Goal: Task Accomplishment & Management: Manage account settings

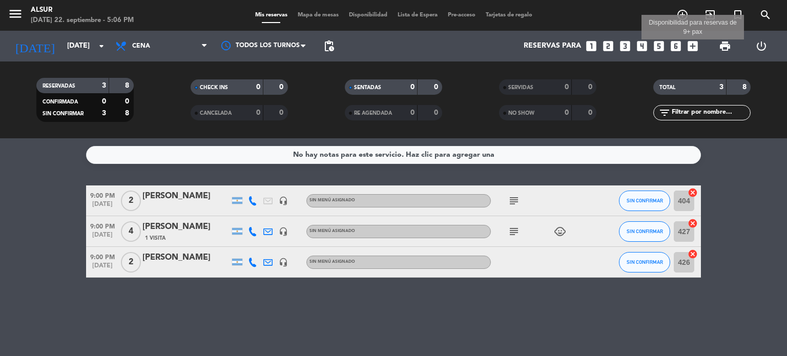
click at [693, 46] on icon "add_box" at bounding box center [692, 45] width 13 height 13
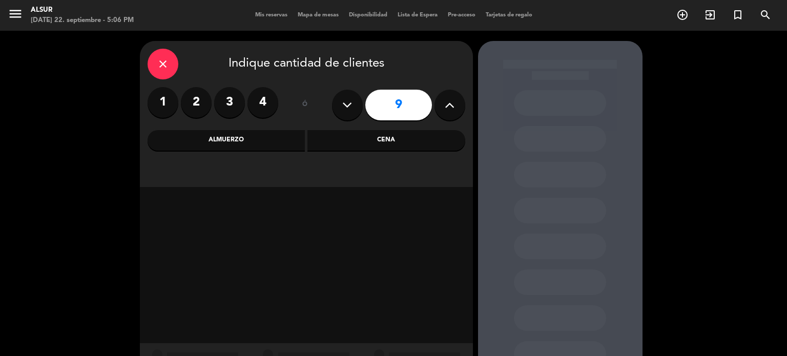
click at [398, 101] on input "9" at bounding box center [398, 105] width 67 height 31
click at [392, 142] on div "Cena" at bounding box center [387, 140] width 158 height 21
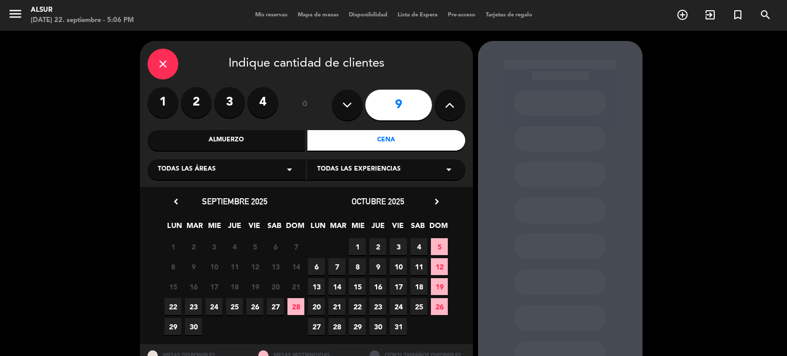
click at [172, 311] on span "22" at bounding box center [173, 306] width 17 height 17
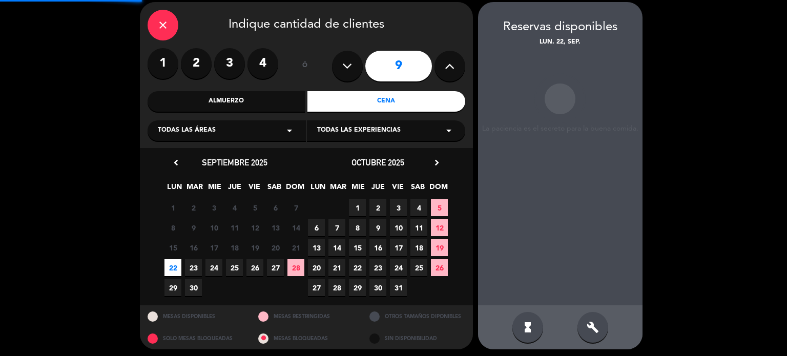
scroll to position [41, 0]
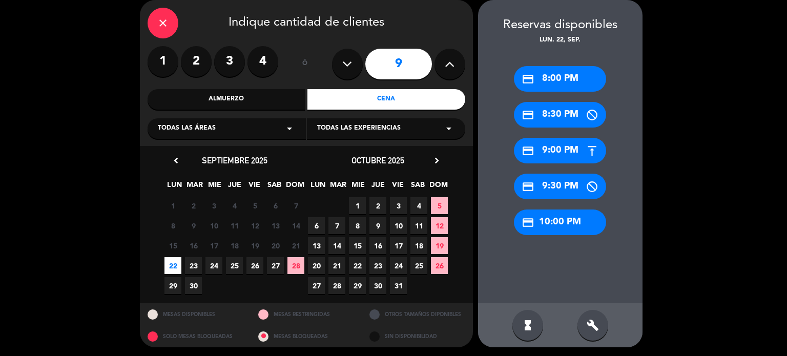
click at [563, 80] on div "credit_card 8:00 PM" at bounding box center [560, 79] width 92 height 26
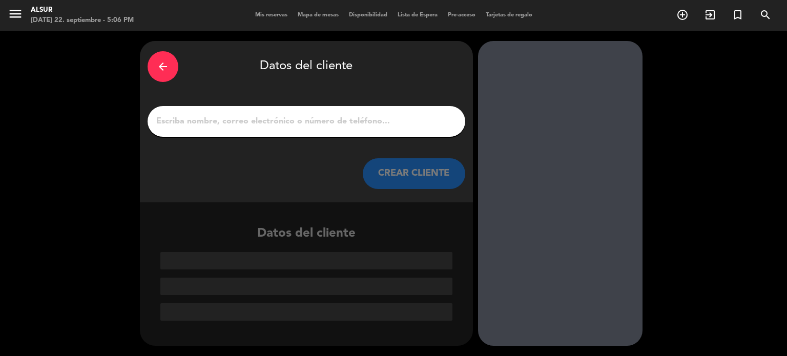
click at [373, 128] on input "1" at bounding box center [306, 121] width 302 height 14
paste input "[PERSON_NAME]"
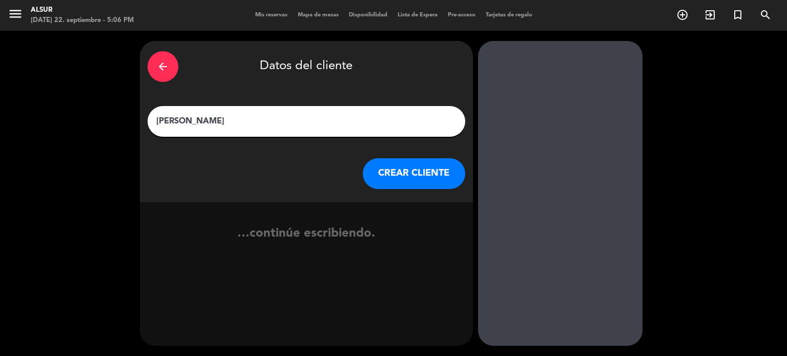
type input "[PERSON_NAME]"
click at [391, 177] on button "CREAR CLIENTE" at bounding box center [414, 173] width 103 height 31
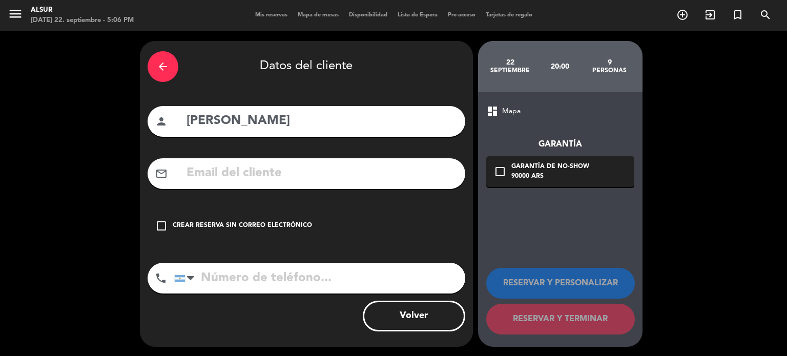
click at [311, 221] on div "check_box_outline_blank Crear reserva sin correo electrónico" at bounding box center [307, 226] width 318 height 31
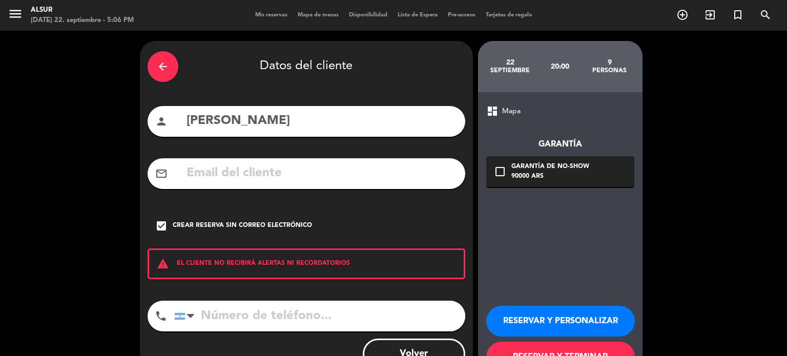
click at [533, 345] on button "RESERVAR Y TERMINAR" at bounding box center [560, 357] width 149 height 31
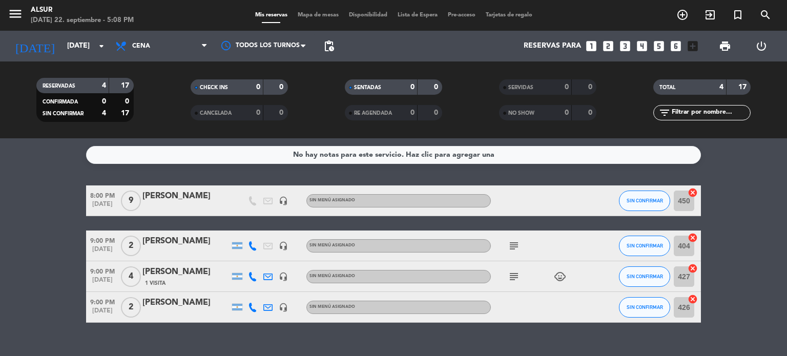
click at [174, 198] on div "[PERSON_NAME]" at bounding box center [185, 196] width 87 height 13
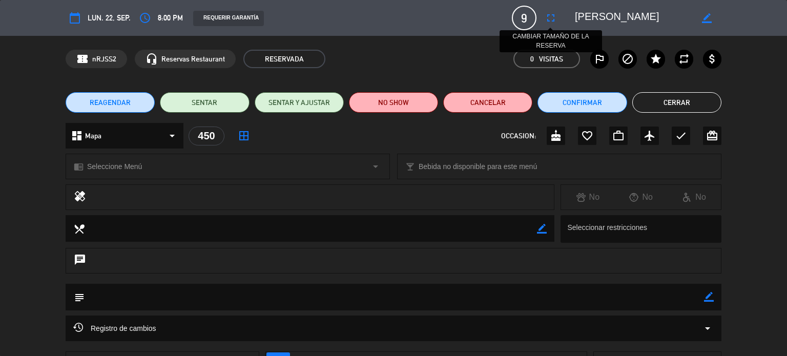
click at [549, 19] on icon "fullscreen" at bounding box center [551, 18] width 12 height 12
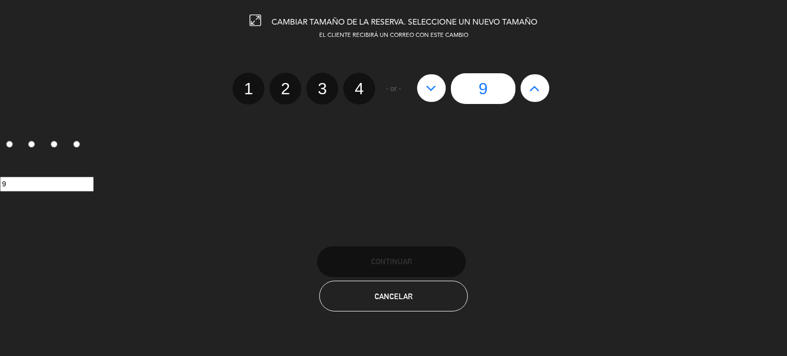
click at [430, 93] on button at bounding box center [431, 88] width 29 height 28
type input "8"
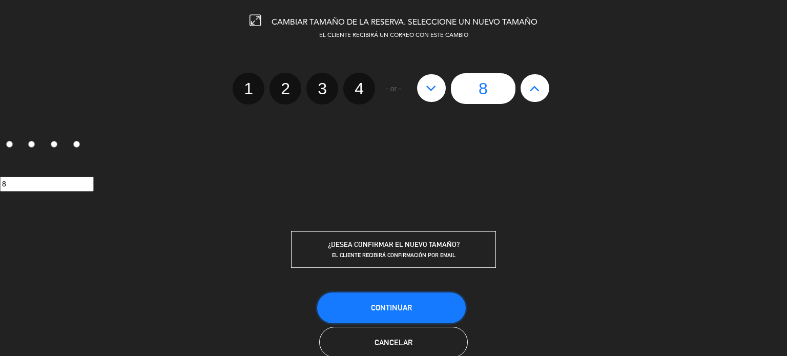
click at [424, 306] on button "Continuar" at bounding box center [391, 308] width 149 height 31
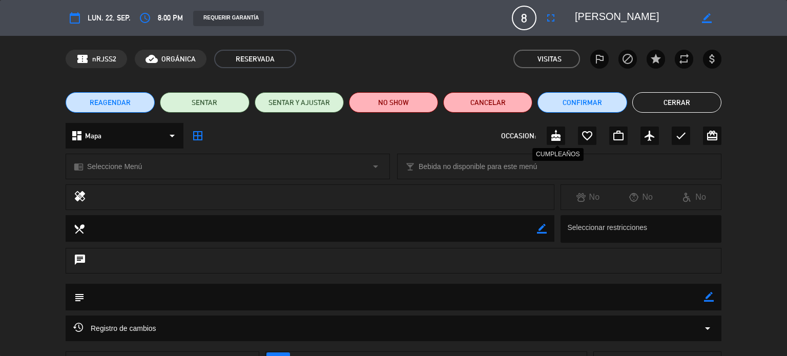
click at [554, 135] on icon "cake" at bounding box center [556, 136] width 12 height 12
click at [710, 294] on icon "border_color" at bounding box center [709, 297] width 10 height 10
click at [657, 295] on textarea at bounding box center [395, 297] width 620 height 26
type textarea "E26"
click at [715, 302] on div "subject" at bounding box center [394, 297] width 656 height 27
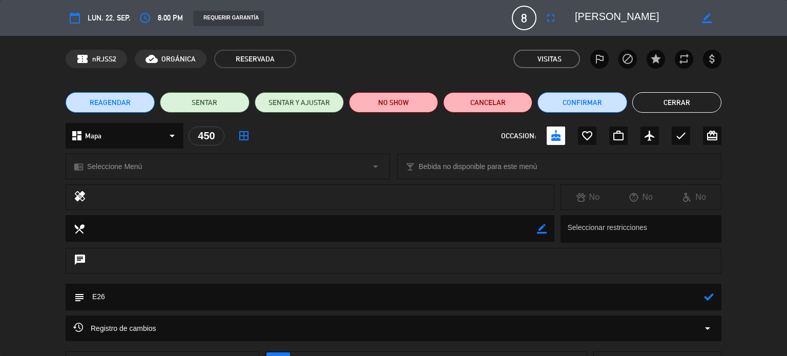
click at [710, 297] on icon at bounding box center [709, 297] width 10 height 10
click at [691, 103] on button "Cerrar" at bounding box center [676, 102] width 89 height 21
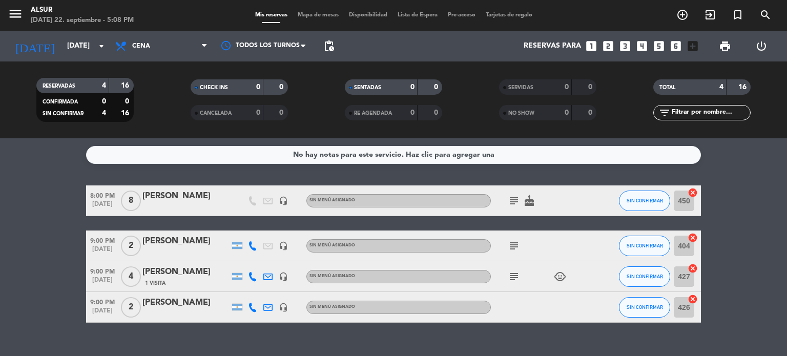
click at [513, 251] on icon "subject" at bounding box center [514, 246] width 12 height 12
click at [508, 287] on div "subject child_care" at bounding box center [537, 276] width 92 height 30
click at [509, 282] on icon "subject" at bounding box center [514, 277] width 12 height 12
click at [631, 50] on icon "looks_3" at bounding box center [625, 45] width 13 height 13
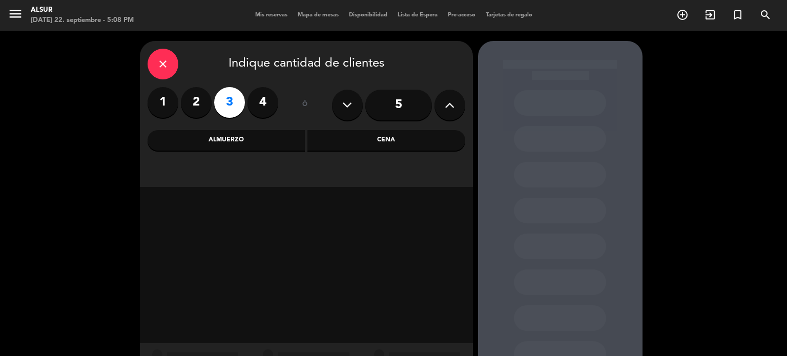
click at [254, 112] on label "4" at bounding box center [263, 102] width 31 height 31
click at [375, 142] on div "Cena" at bounding box center [387, 140] width 158 height 21
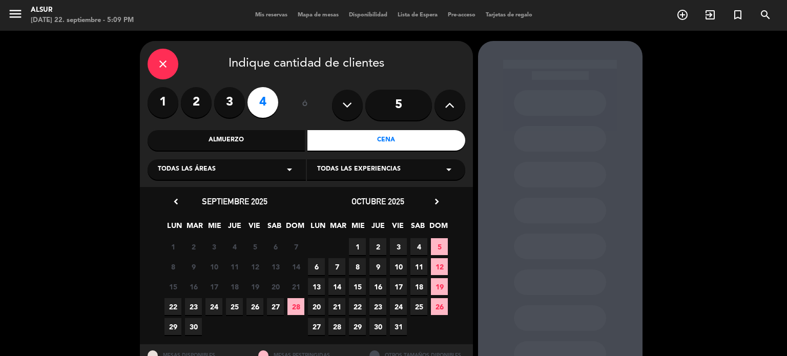
click at [171, 302] on span "22" at bounding box center [173, 306] width 17 height 17
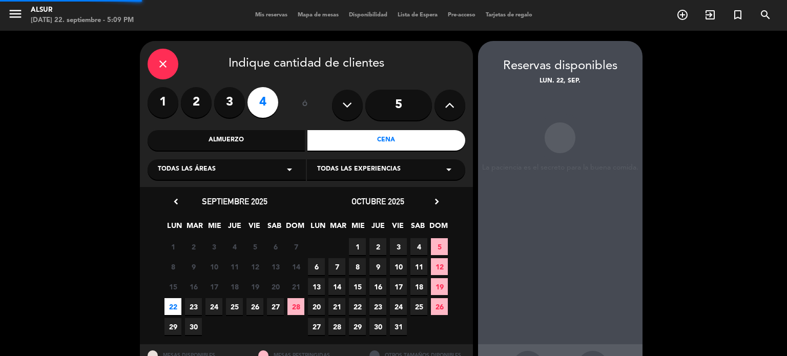
scroll to position [41, 0]
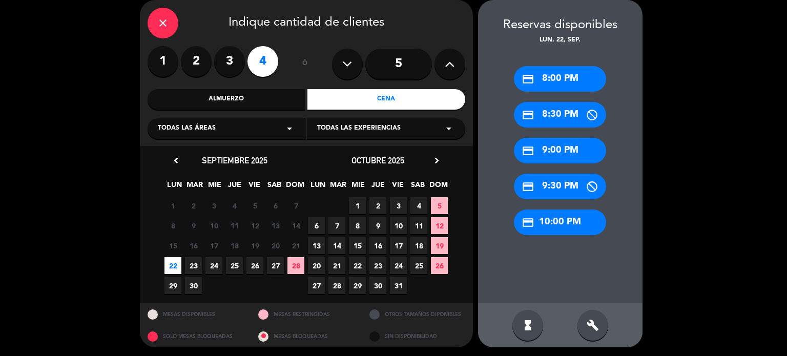
click at [560, 190] on div "credit_card 9:30 PM" at bounding box center [560, 187] width 92 height 26
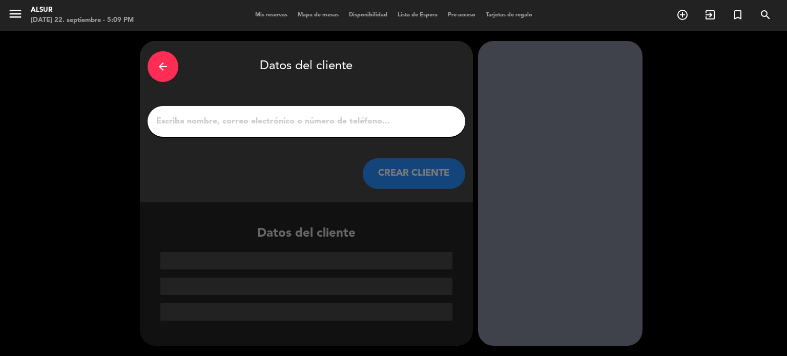
scroll to position [0, 0]
click at [308, 141] on div "arrow_back Datos del cliente CREAR CLIENTE" at bounding box center [306, 121] width 333 height 161
click at [276, 126] on input "1" at bounding box center [306, 121] width 302 height 14
paste input "[PERSON_NAME]"
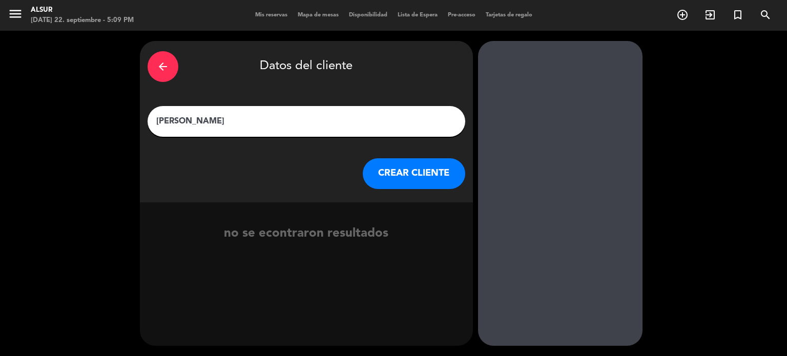
drag, startPoint x: 192, startPoint y: 120, endPoint x: 146, endPoint y: 112, distance: 46.9
click at [146, 112] on div "arrow_back Datos del cliente [PERSON_NAME] CREAR CLIENTE" at bounding box center [306, 121] width 333 height 161
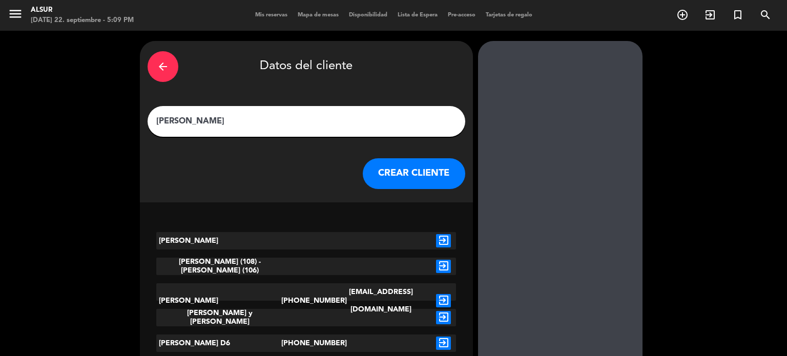
click at [202, 123] on input "[PERSON_NAME]" at bounding box center [306, 121] width 302 height 14
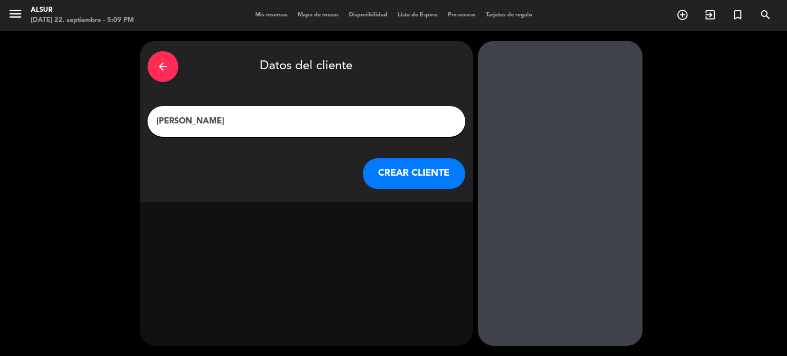
paste input "[PERSON_NAME],"
type input "[PERSON_NAME]"
click at [443, 184] on button "CREAR CLIENTE" at bounding box center [414, 173] width 103 height 31
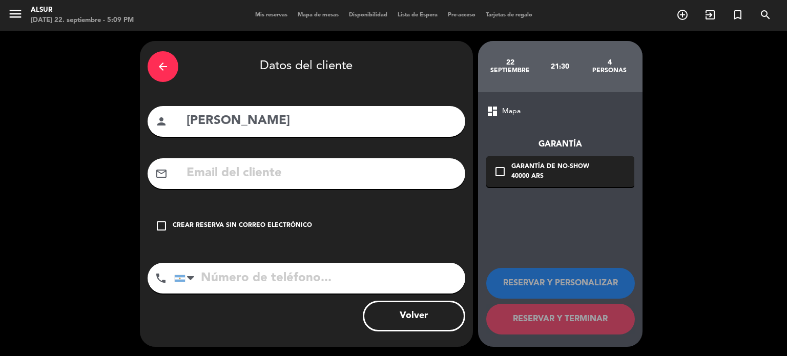
click at [310, 219] on div "check_box_outline_blank Crear reserva sin correo electrónico" at bounding box center [307, 226] width 318 height 31
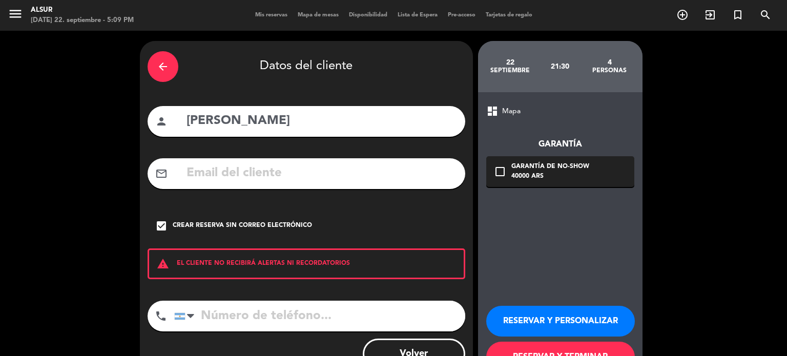
click at [534, 351] on button "RESERVAR Y TERMINAR" at bounding box center [560, 357] width 149 height 31
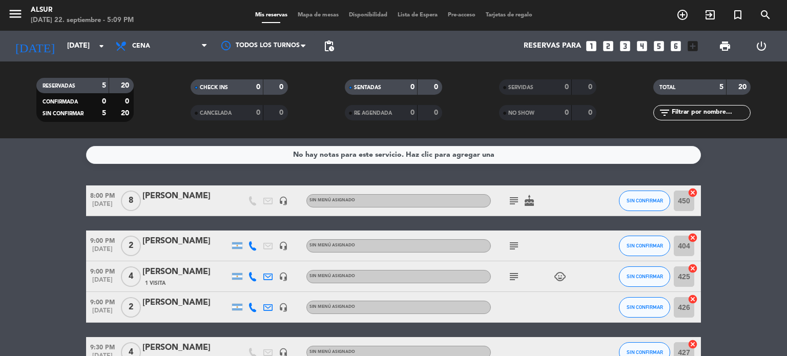
click at [744, 279] on bookings-row "8:00 PM [DATE] 8 [PERSON_NAME] headset_mic Sin menú asignado subject cake SIN C…" at bounding box center [393, 277] width 787 height 182
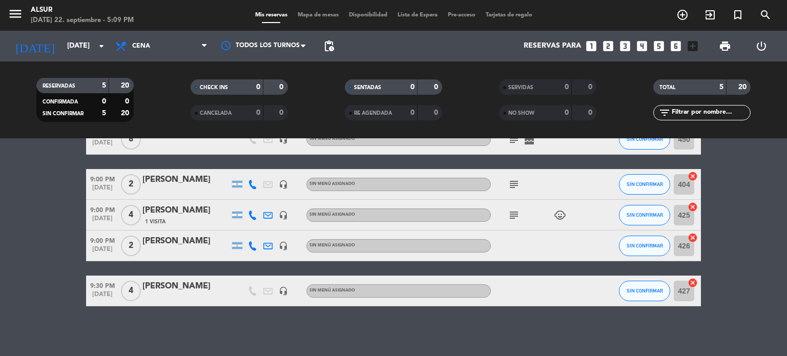
scroll to position [63, 0]
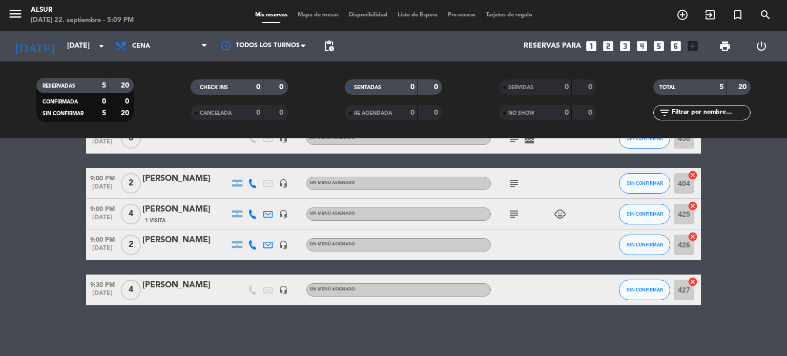
click at [188, 292] on div "[PERSON_NAME]" at bounding box center [185, 285] width 87 height 13
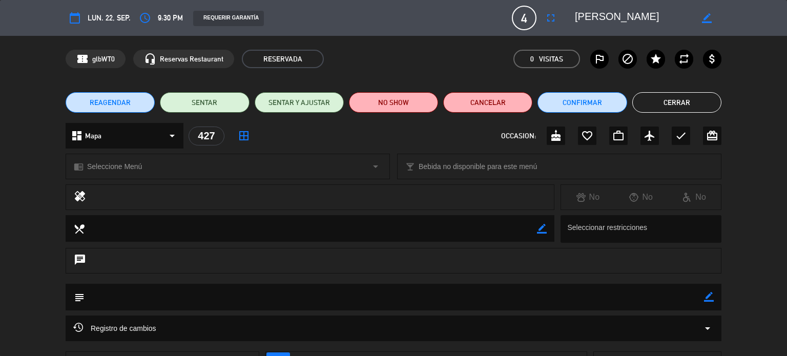
click at [704, 300] on icon "border_color" at bounding box center [709, 297] width 10 height 10
click at [663, 289] on textarea at bounding box center [395, 297] width 620 height 26
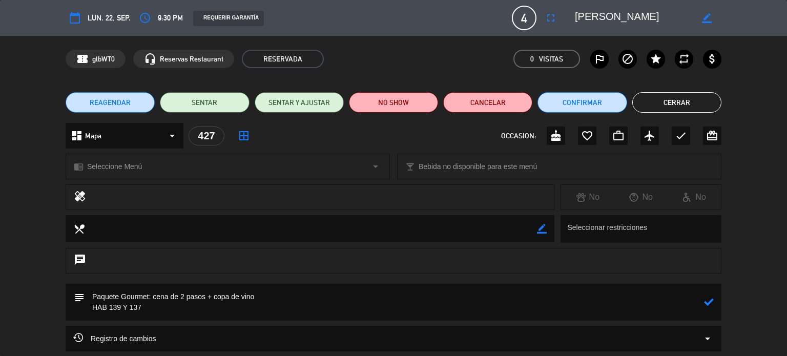
type textarea "Paquete Gourmet: cena de 2 pasos + copa de vino HAB 139 Y 137"
click at [705, 301] on icon at bounding box center [709, 302] width 10 height 10
click at [679, 96] on button "Cerrar" at bounding box center [676, 102] width 89 height 21
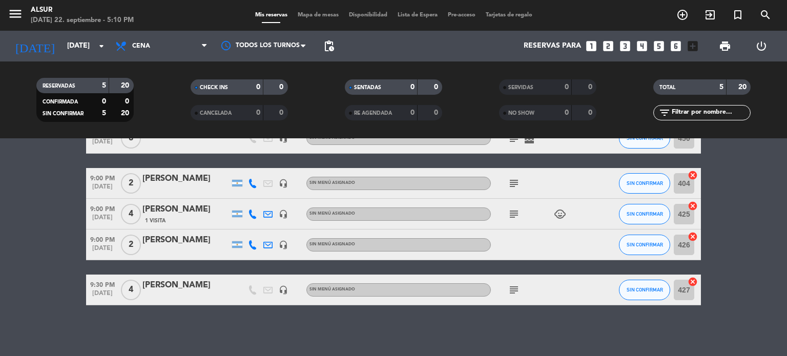
click at [740, 206] on bookings-row "8:00 PM [DATE] 8 [PERSON_NAME] headset_mic Sin menú asignado subject cake SIN C…" at bounding box center [393, 214] width 787 height 182
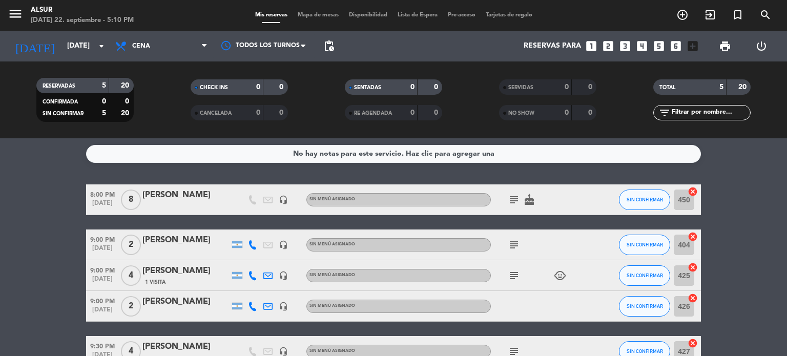
scroll to position [22, 0]
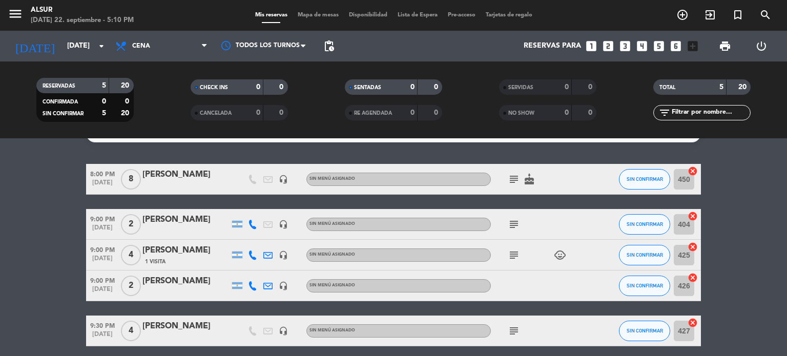
click at [513, 255] on icon "subject" at bounding box center [514, 255] width 12 height 12
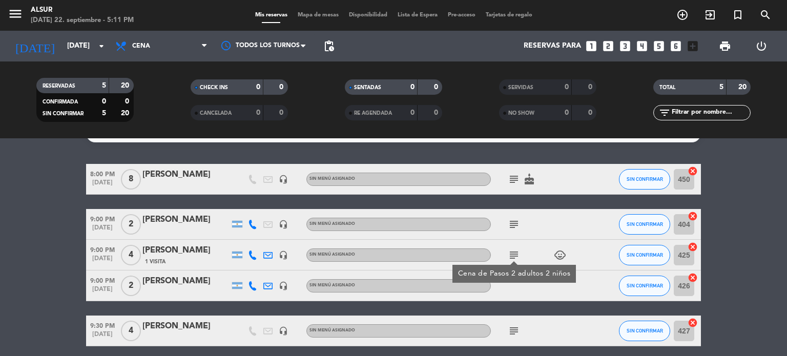
click at [197, 286] on div "[PERSON_NAME]" at bounding box center [185, 281] width 87 height 13
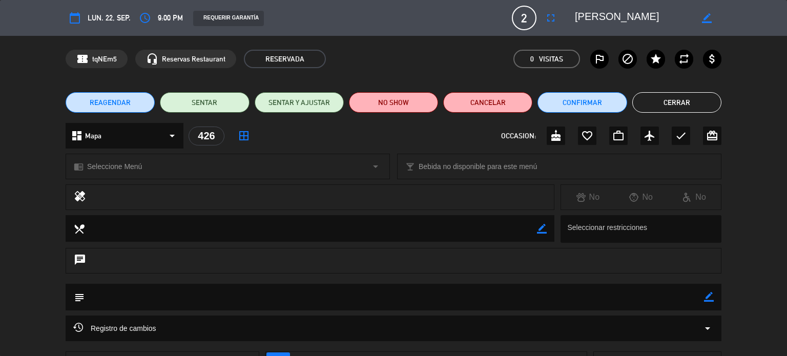
click at [711, 298] on icon "border_color" at bounding box center [709, 297] width 10 height 10
type textarea "p"
click at [711, 299] on icon at bounding box center [709, 297] width 10 height 10
click at [682, 104] on button "Cerrar" at bounding box center [676, 102] width 89 height 21
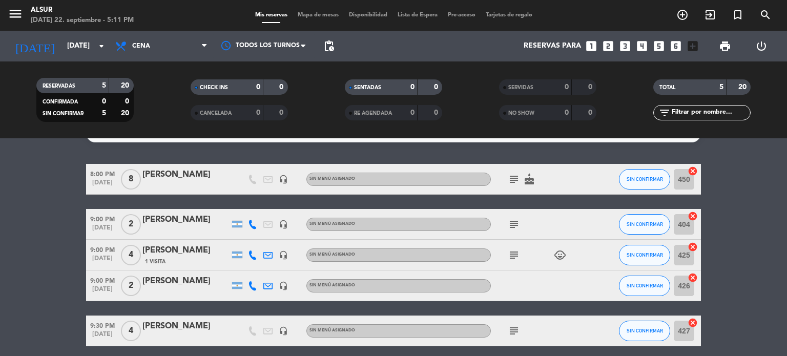
click at [185, 282] on div "[PERSON_NAME]" at bounding box center [185, 281] width 87 height 13
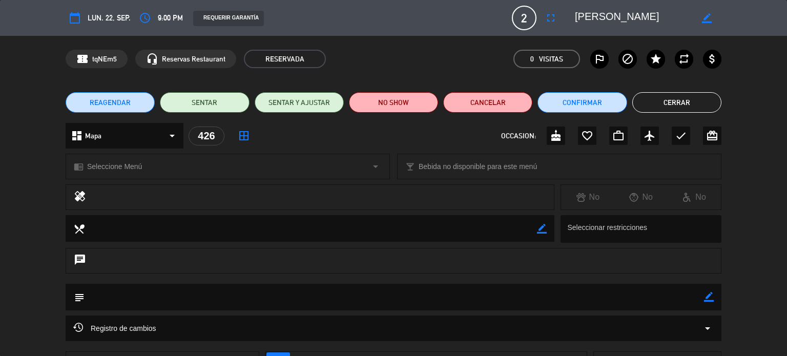
click at [712, 100] on button "Cerrar" at bounding box center [676, 102] width 89 height 21
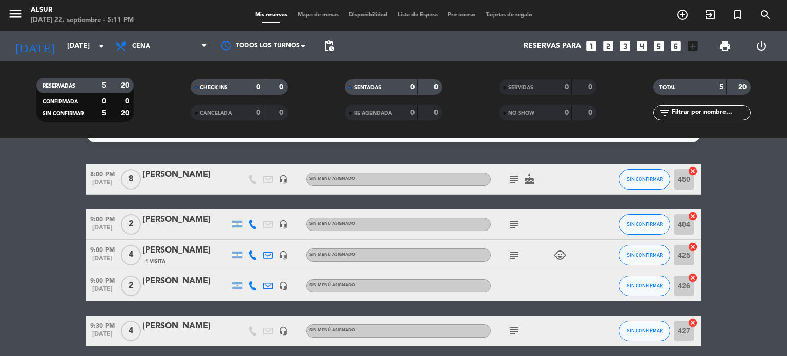
click at [179, 248] on div "[PERSON_NAME]" at bounding box center [185, 250] width 87 height 13
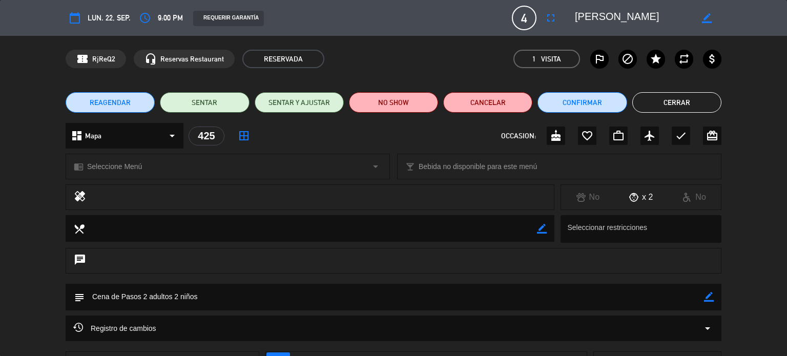
click at [705, 293] on icon "border_color" at bounding box center [709, 297] width 10 height 10
click at [94, 298] on textarea at bounding box center [395, 297] width 620 height 26
type textarea "Paquete Family : Cena de Pasos 2 adultos 2 niños"
click at [706, 295] on icon at bounding box center [709, 297] width 10 height 10
click at [699, 96] on button "Cerrar" at bounding box center [676, 102] width 89 height 21
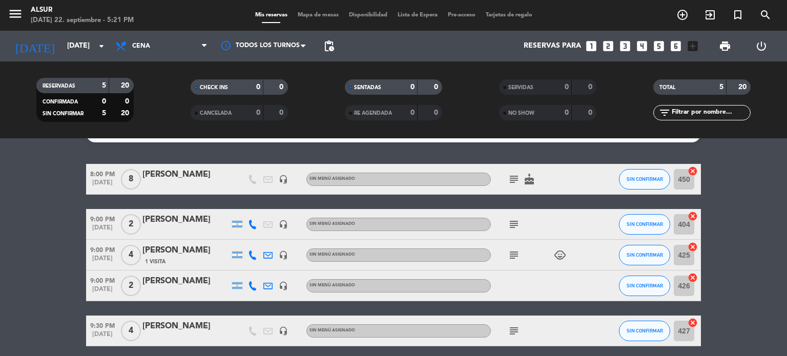
click at [184, 251] on div "[PERSON_NAME]" at bounding box center [185, 250] width 87 height 13
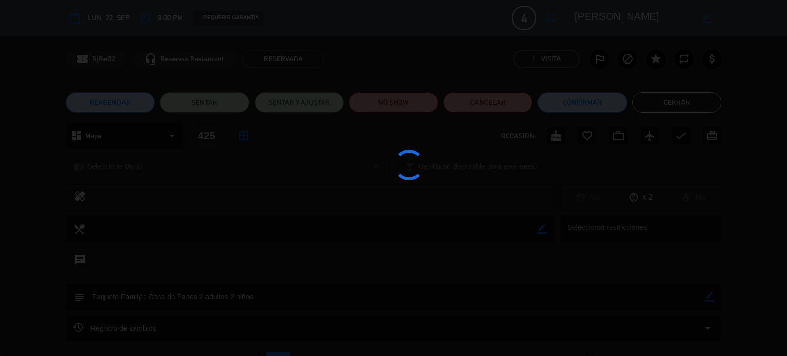
click at [545, 242] on div at bounding box center [393, 178] width 787 height 356
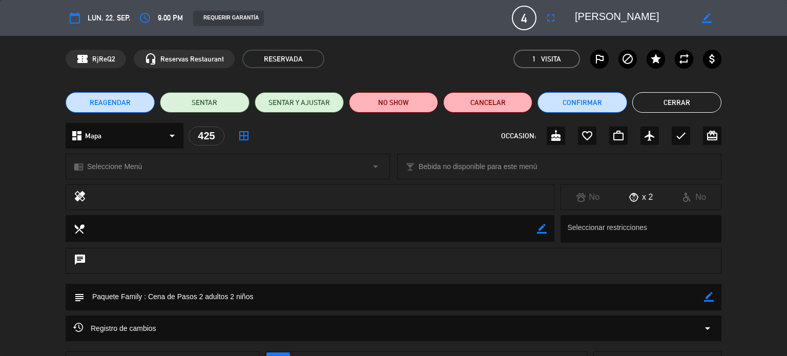
click at [709, 292] on icon "border_color" at bounding box center [709, 297] width 10 height 10
click at [610, 300] on textarea at bounding box center [395, 297] width 620 height 26
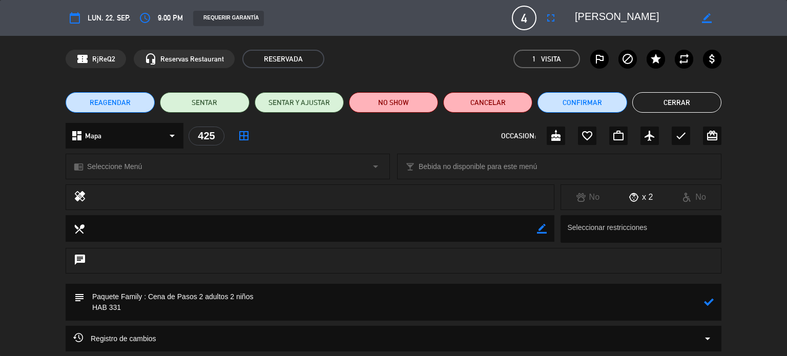
type textarea "Paquete Family : Cena de Pasos 2 adultos 2 niños HAB 331"
click at [707, 302] on icon at bounding box center [709, 302] width 10 height 10
click at [695, 106] on button "Cerrar" at bounding box center [676, 102] width 89 height 21
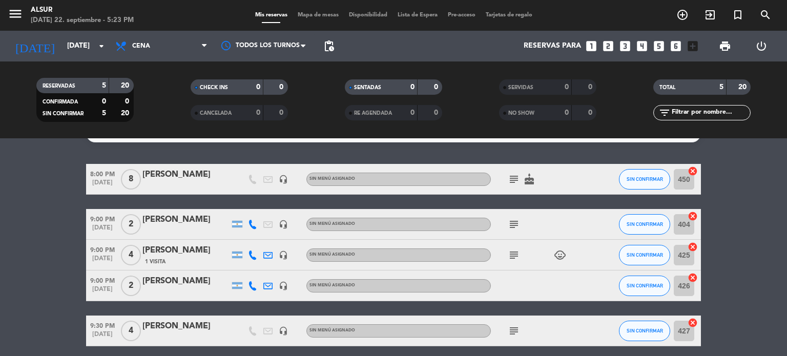
click at [755, 230] on bookings-row "8:00 PM [DATE] 8 [PERSON_NAME] headset_mic Sin menú asignado subject cake SIN C…" at bounding box center [393, 255] width 787 height 182
